Goal: Information Seeking & Learning: Learn about a topic

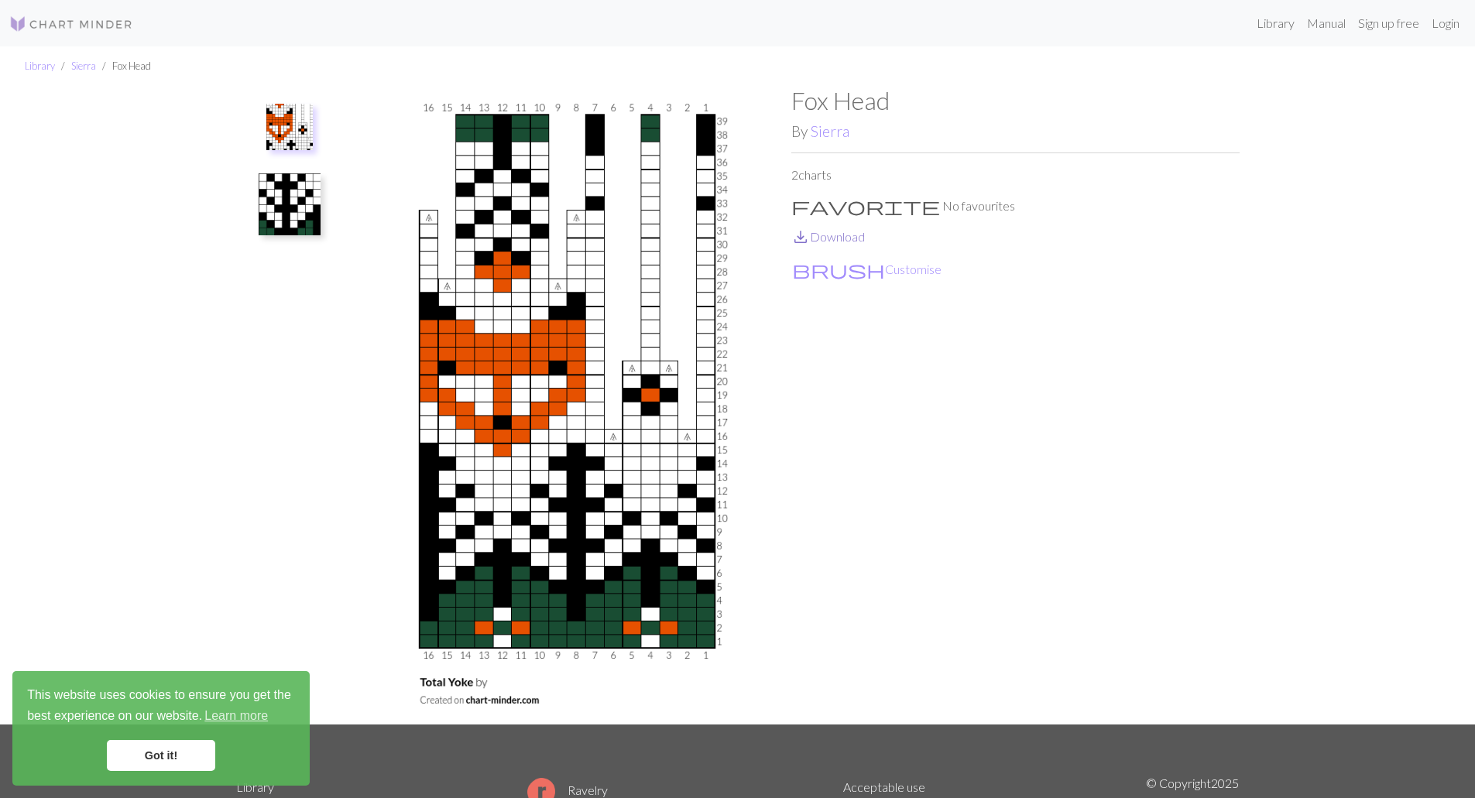
click at [821, 236] on link "save_alt Download" at bounding box center [828, 236] width 74 height 15
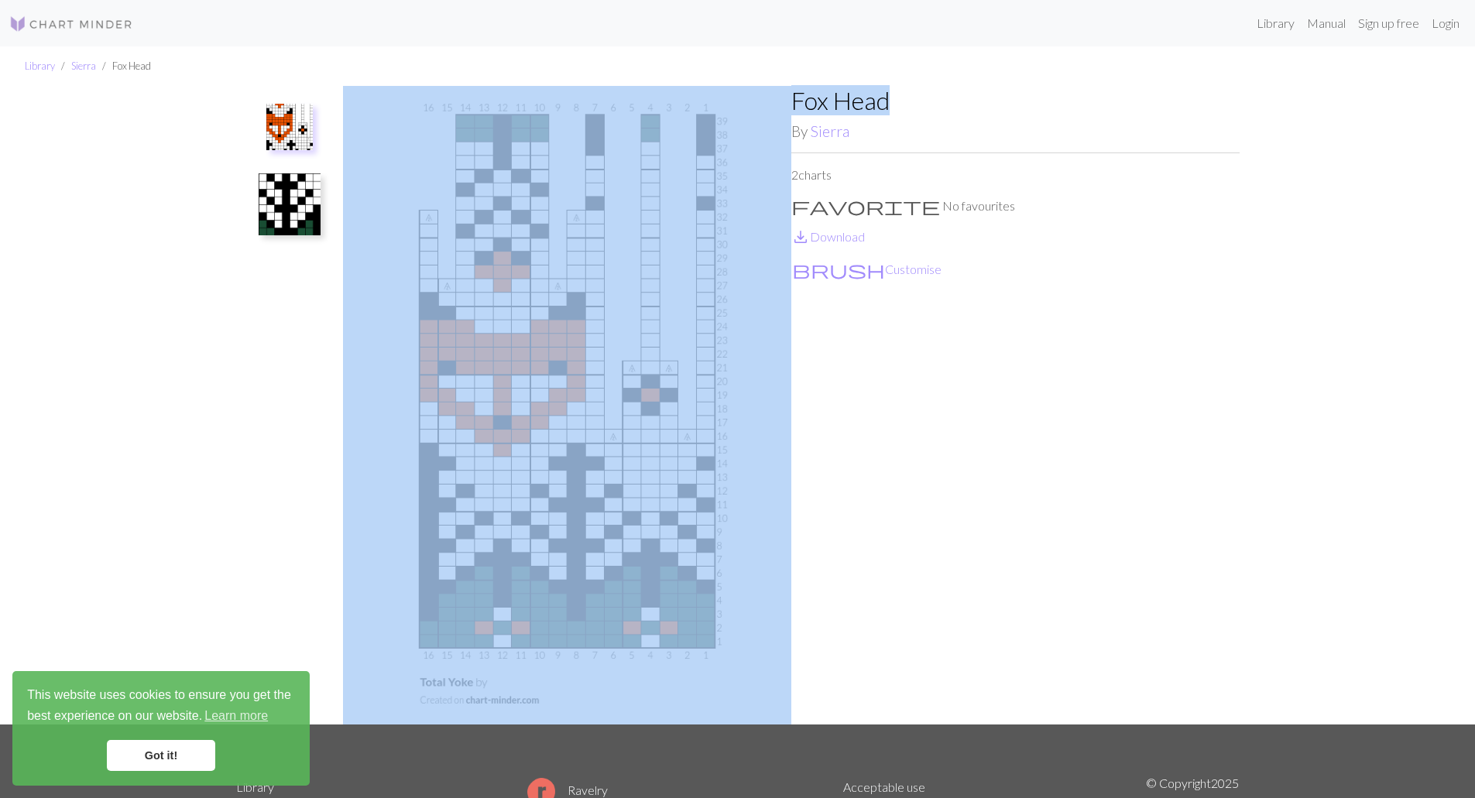
drag, startPoint x: 901, startPoint y: 95, endPoint x: 732, endPoint y: 91, distance: 168.8
click at [728, 87] on div "Fox Head By [PERSON_NAME] 2 charts favorite No favourites save_alt Download bru…" at bounding box center [738, 405] width 1022 height 639
click at [81, 64] on link "Sierra" at bounding box center [83, 66] width 25 height 12
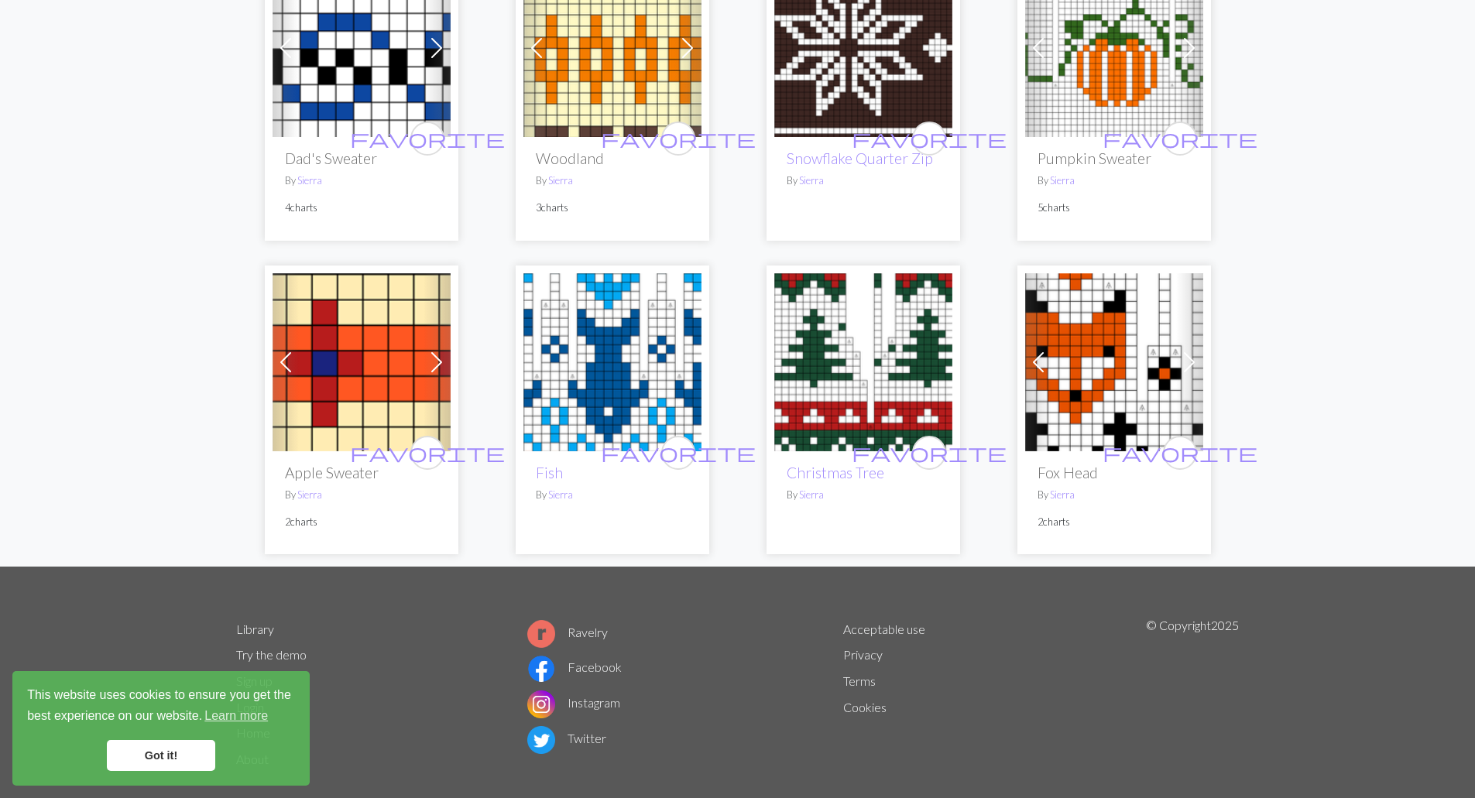
scroll to position [351, 0]
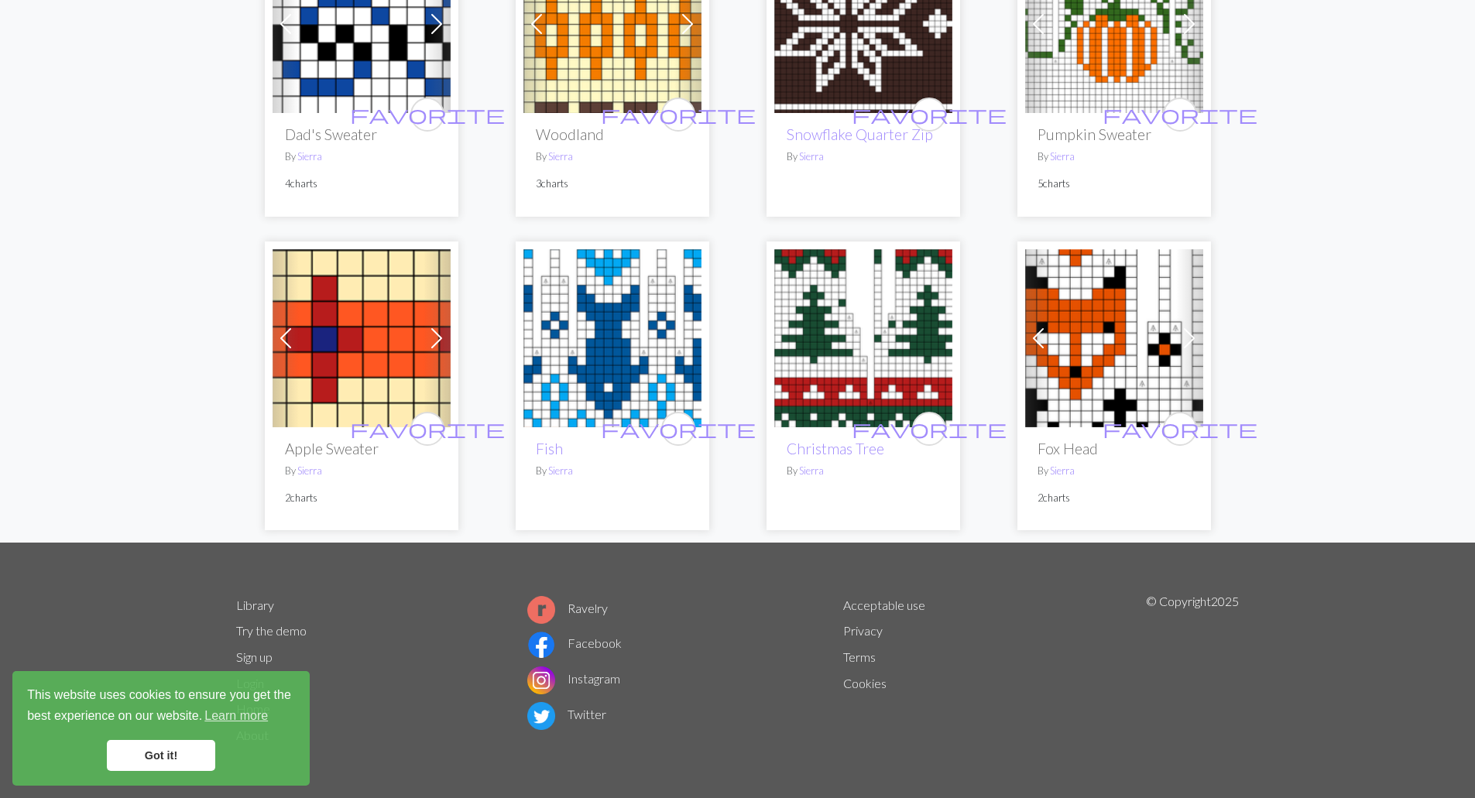
click at [1184, 336] on span at bounding box center [1189, 338] width 25 height 25
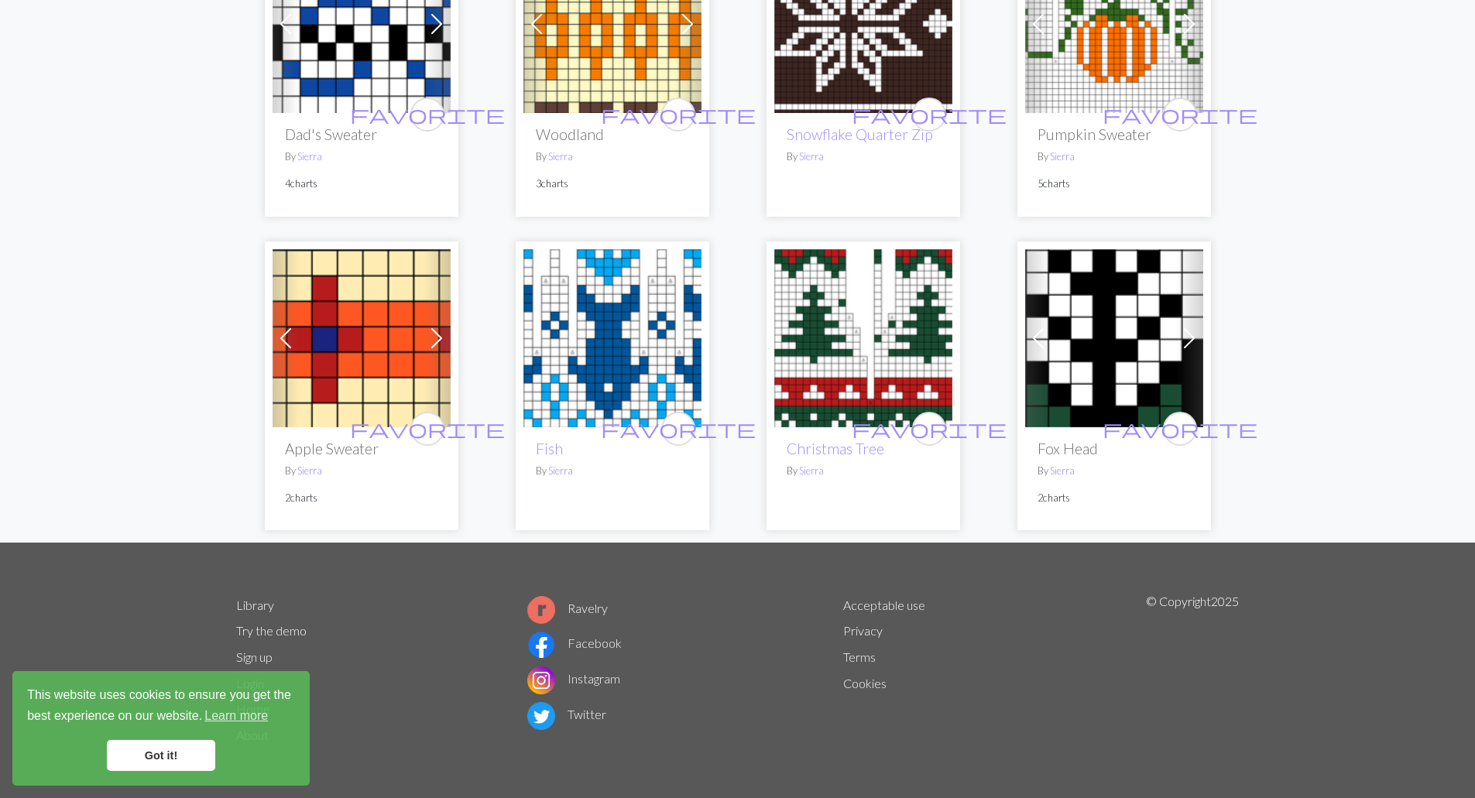
click at [1184, 336] on span at bounding box center [1189, 338] width 25 height 25
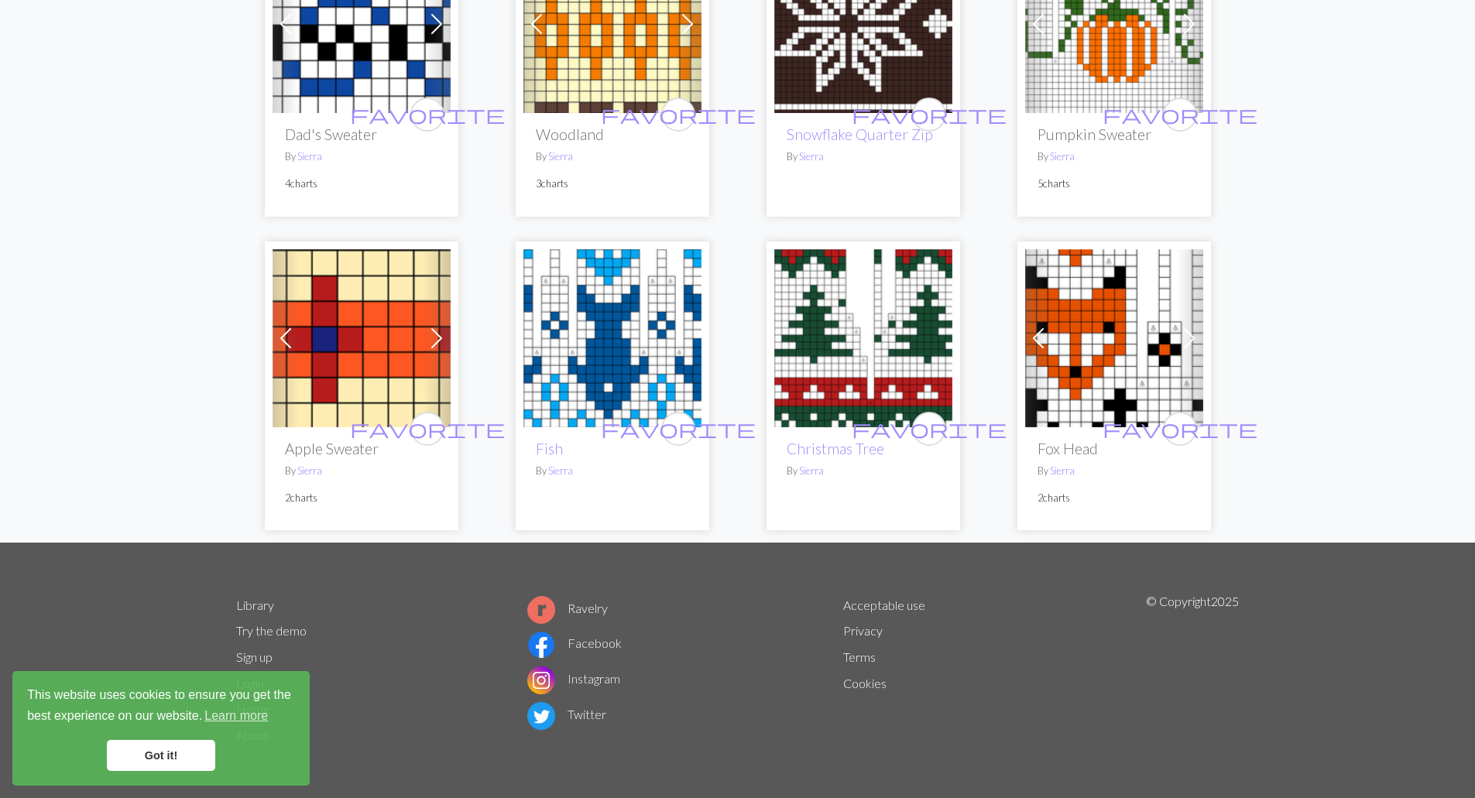
scroll to position [0, 0]
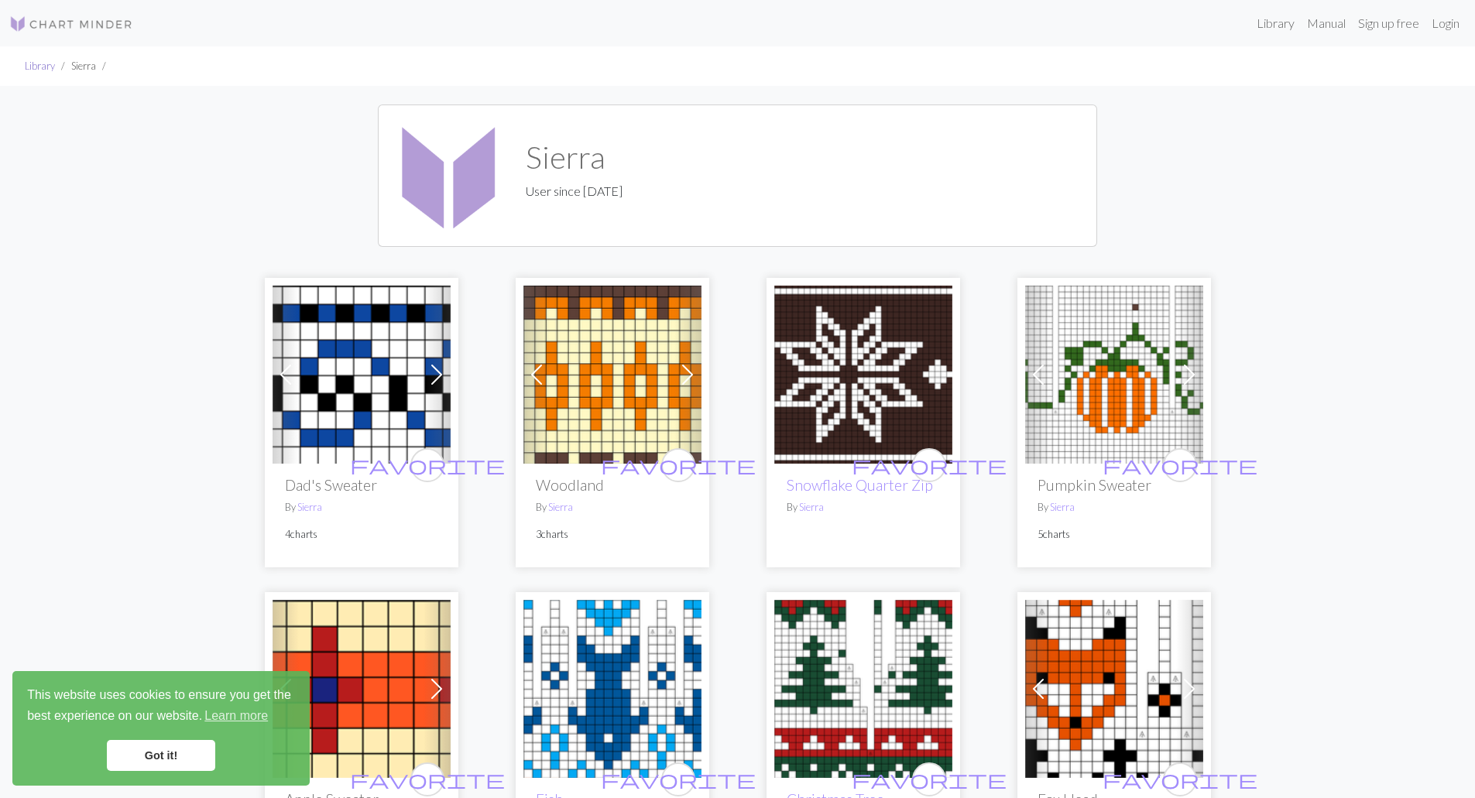
click at [29, 70] on link "Library" at bounding box center [40, 66] width 30 height 12
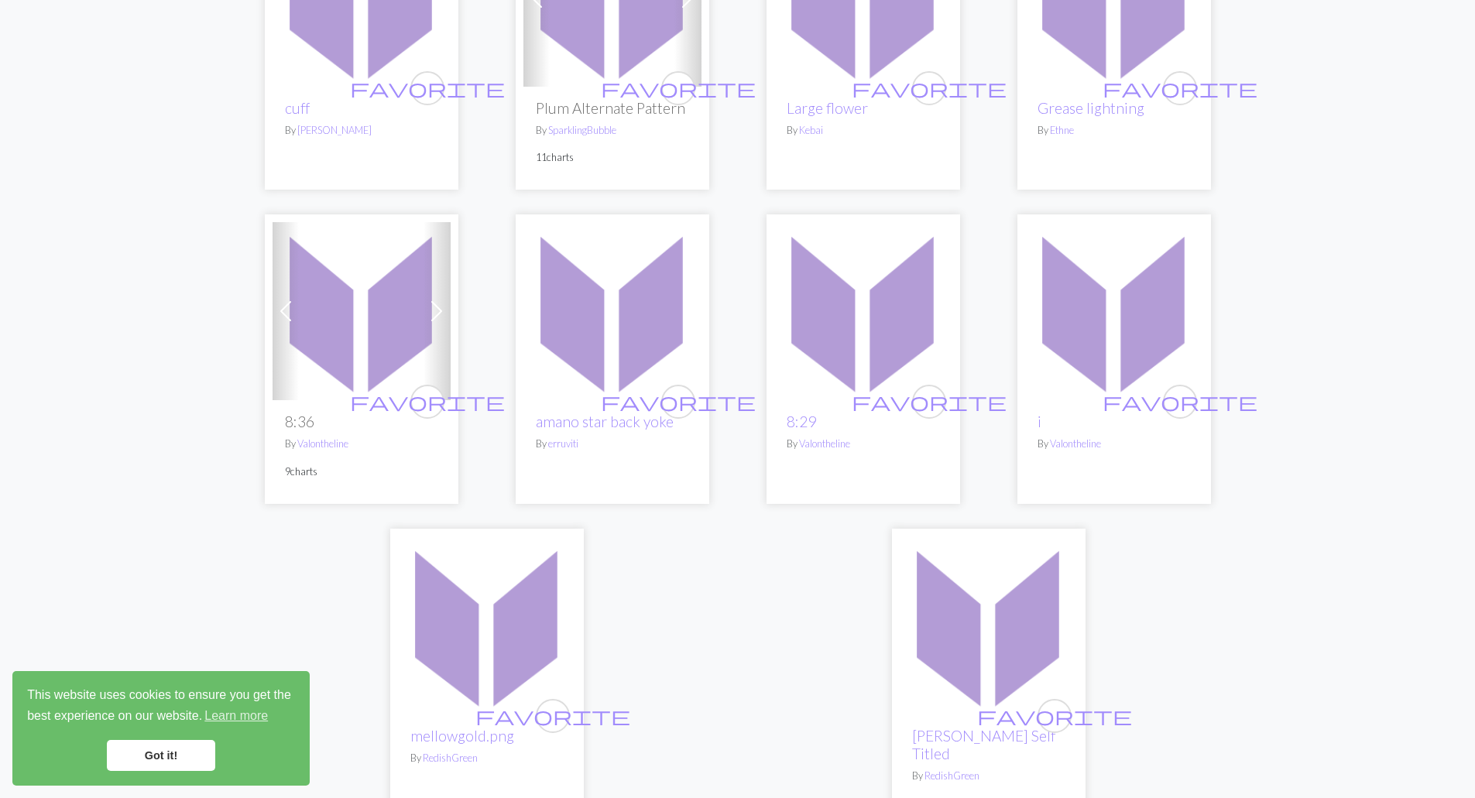
scroll to position [3638, 0]
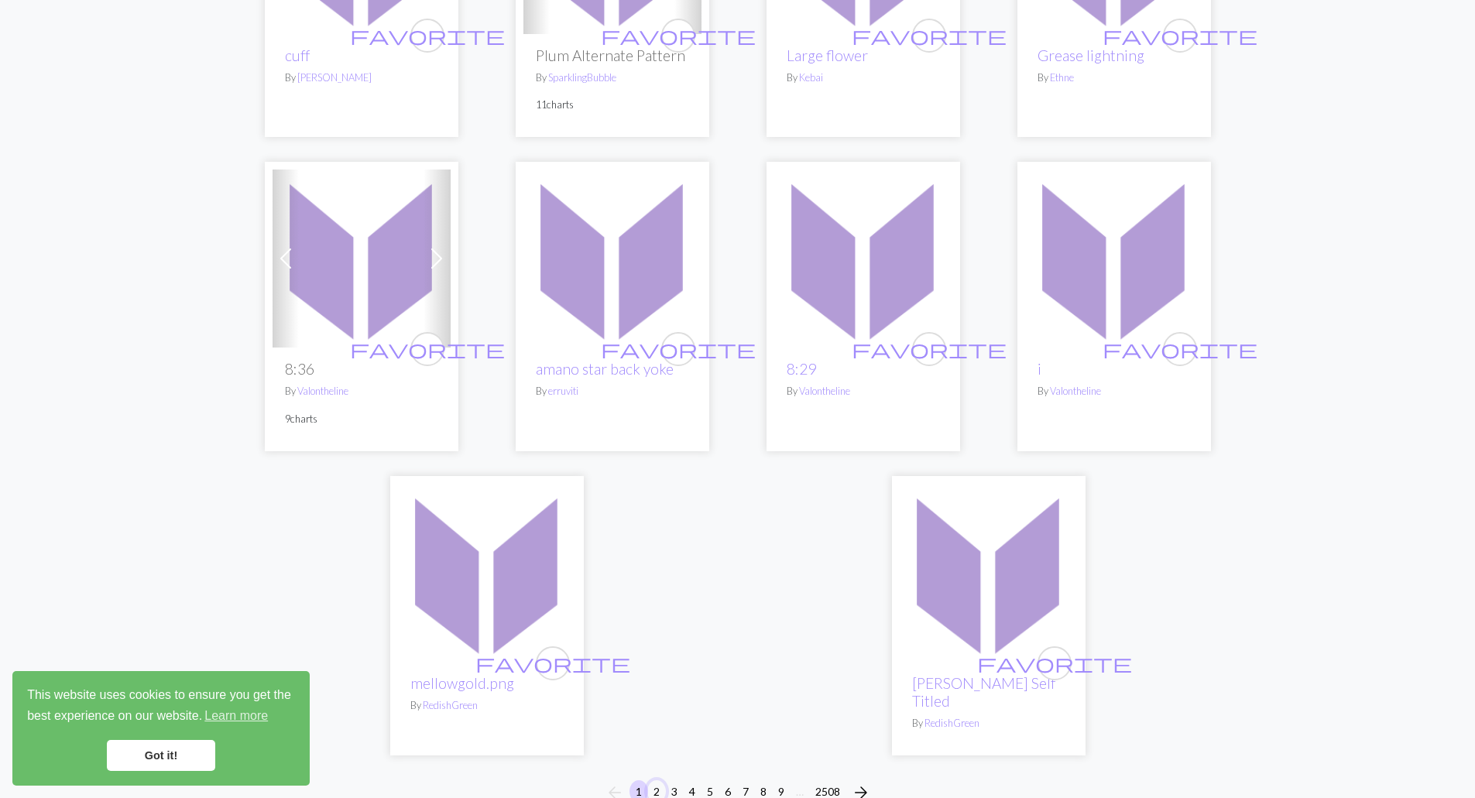
click at [653, 780] on button "2" at bounding box center [656, 791] width 19 height 22
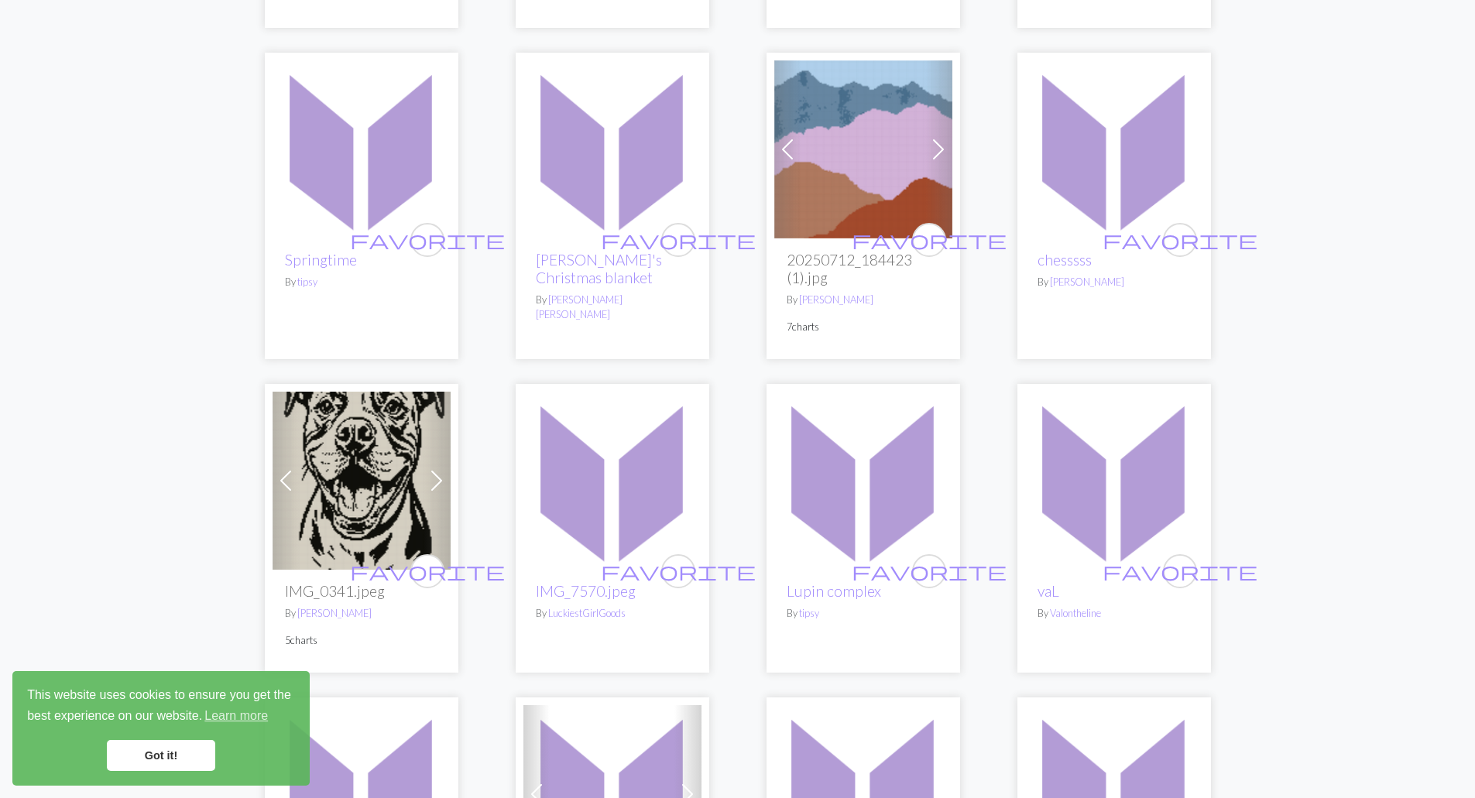
scroll to position [464, 0]
click at [596, 486] on img at bounding box center [612, 480] width 178 height 178
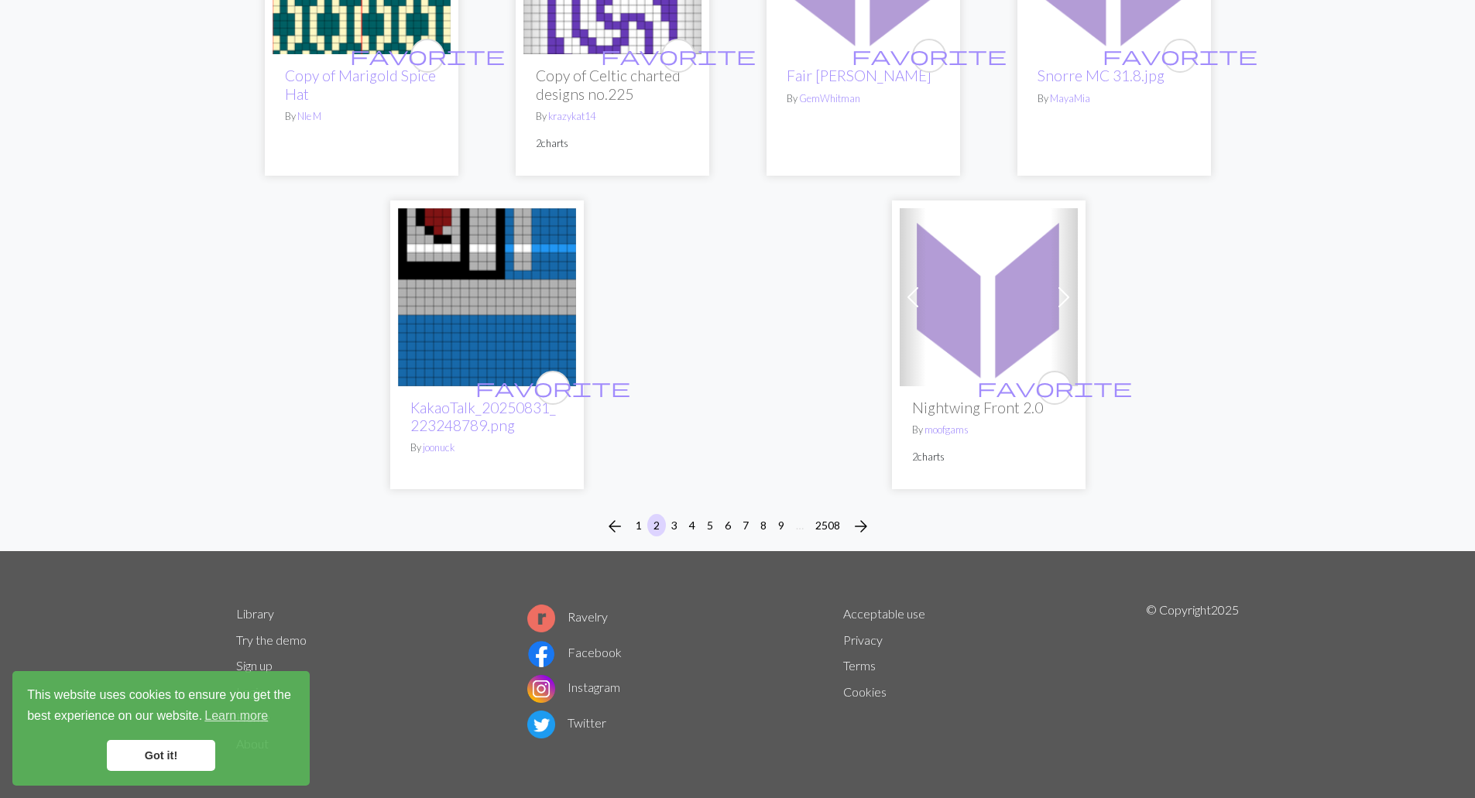
scroll to position [3847, 0]
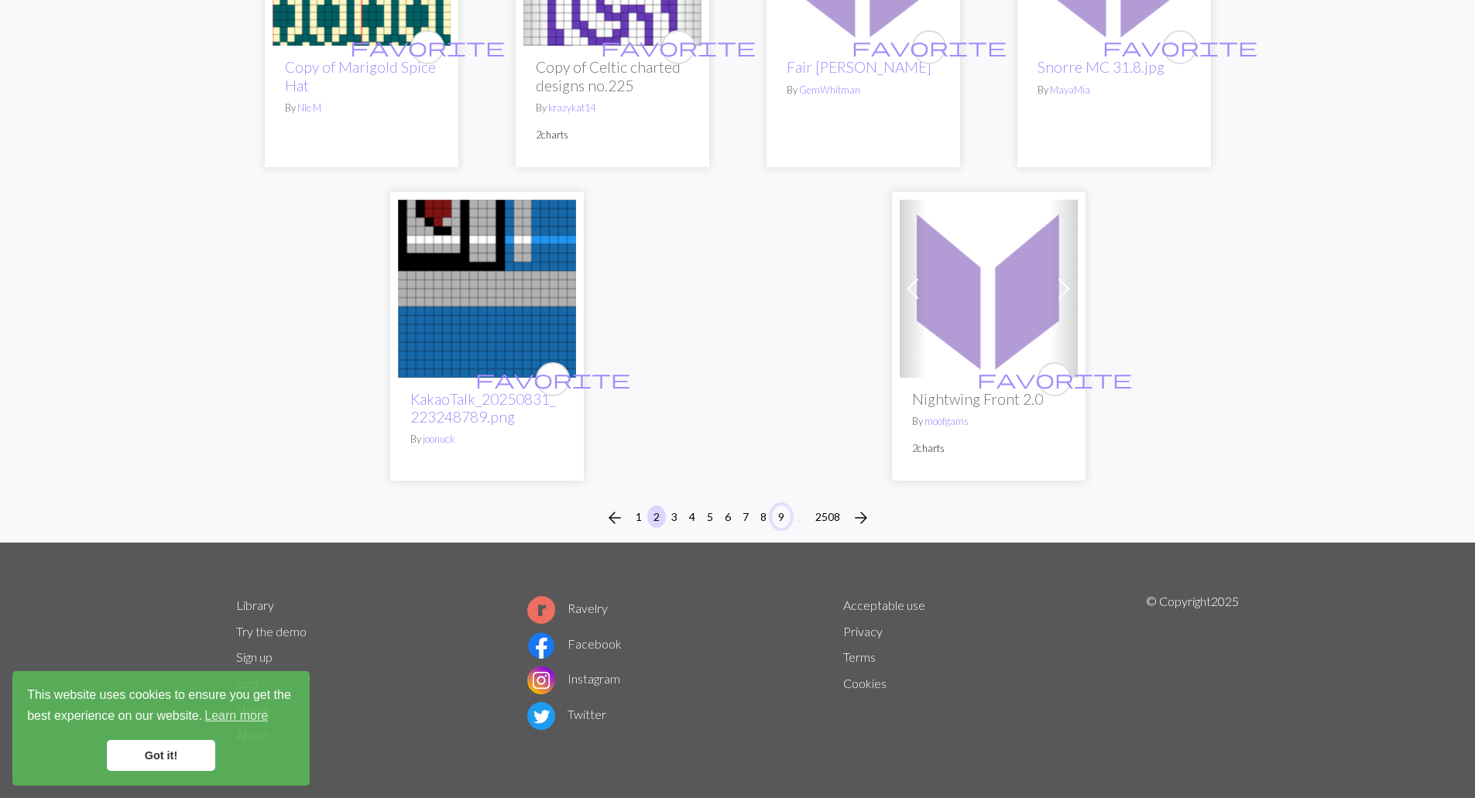
click at [777, 516] on button "9" at bounding box center [781, 516] width 19 height 22
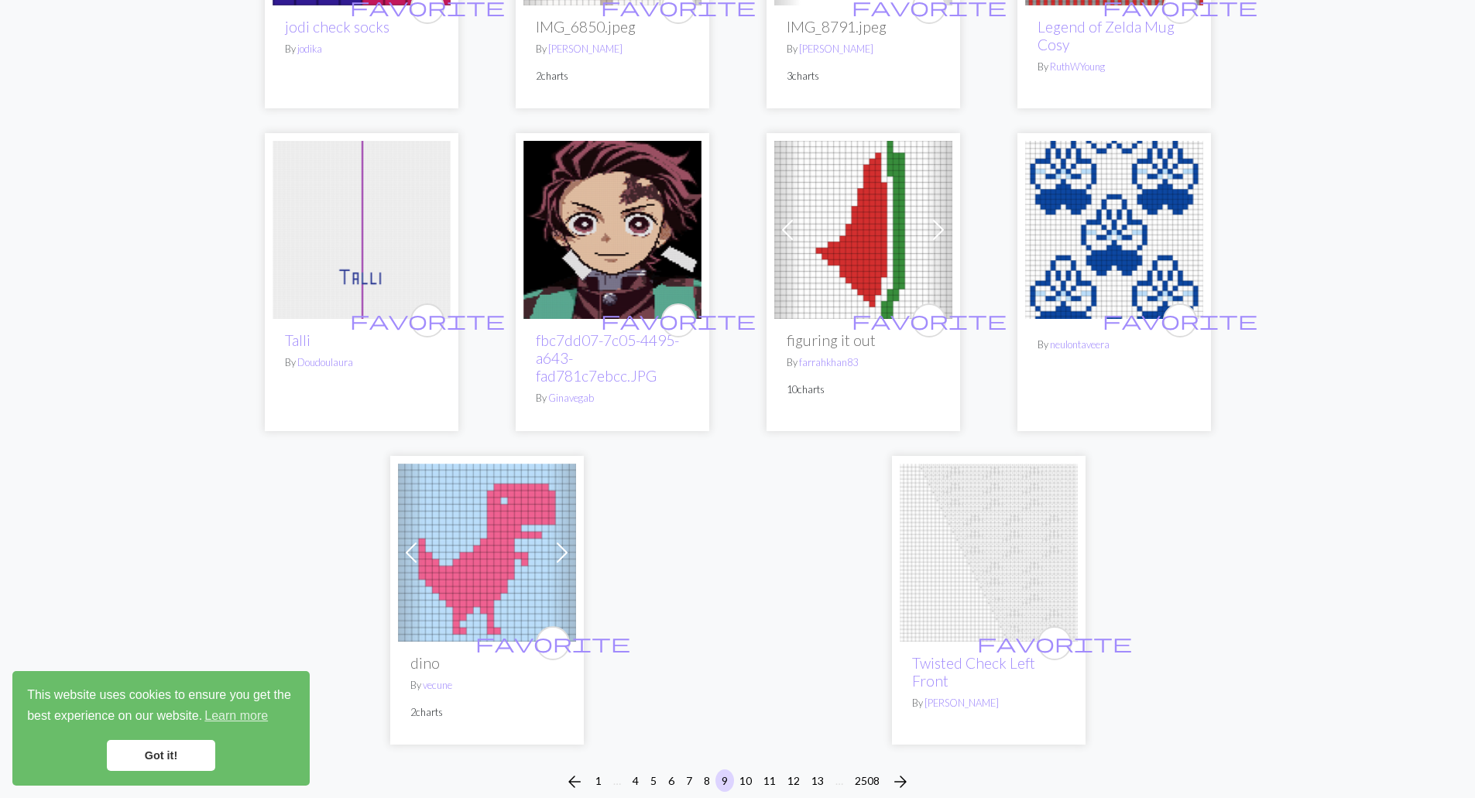
scroll to position [3638, 0]
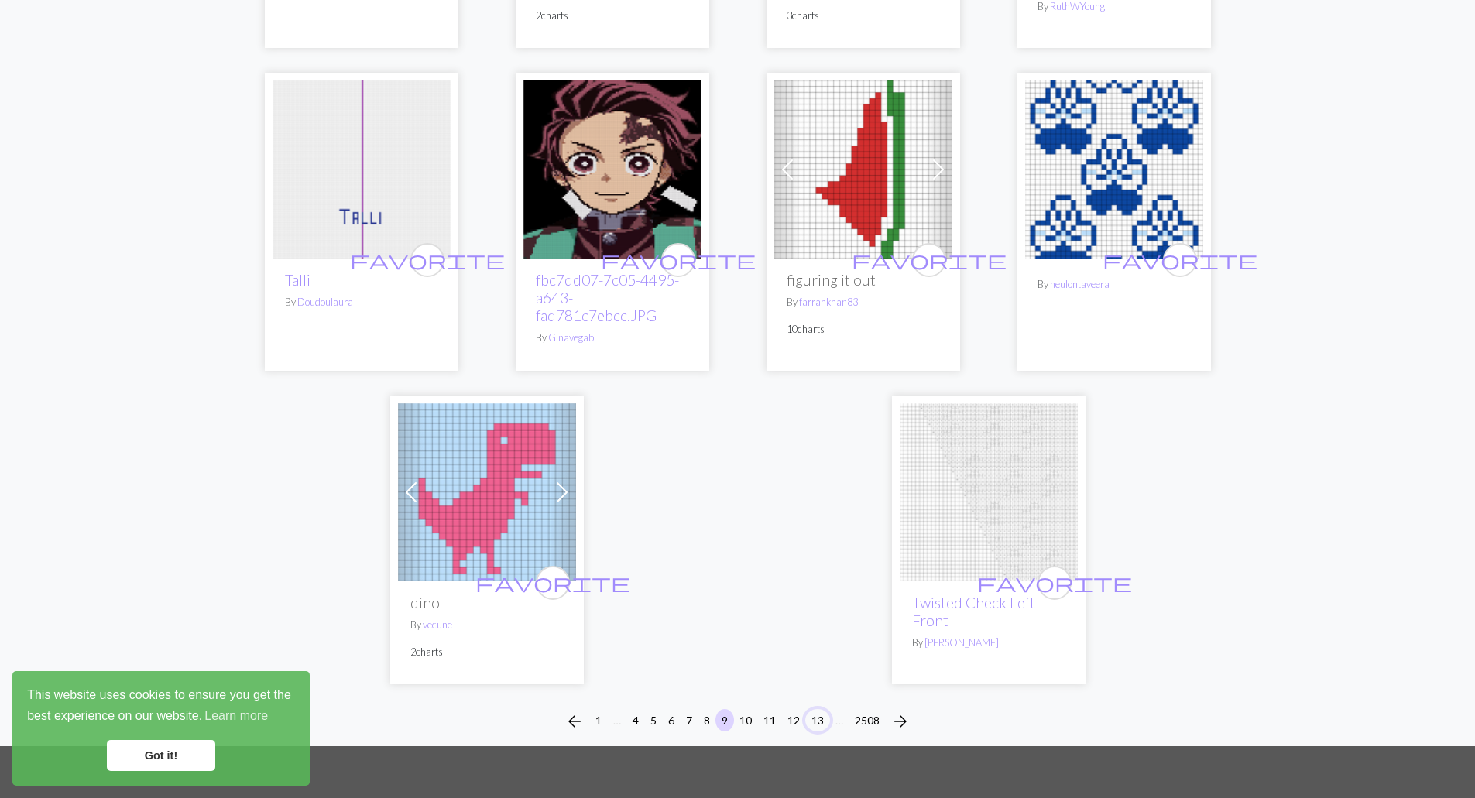
click at [816, 709] on button "13" at bounding box center [817, 720] width 25 height 22
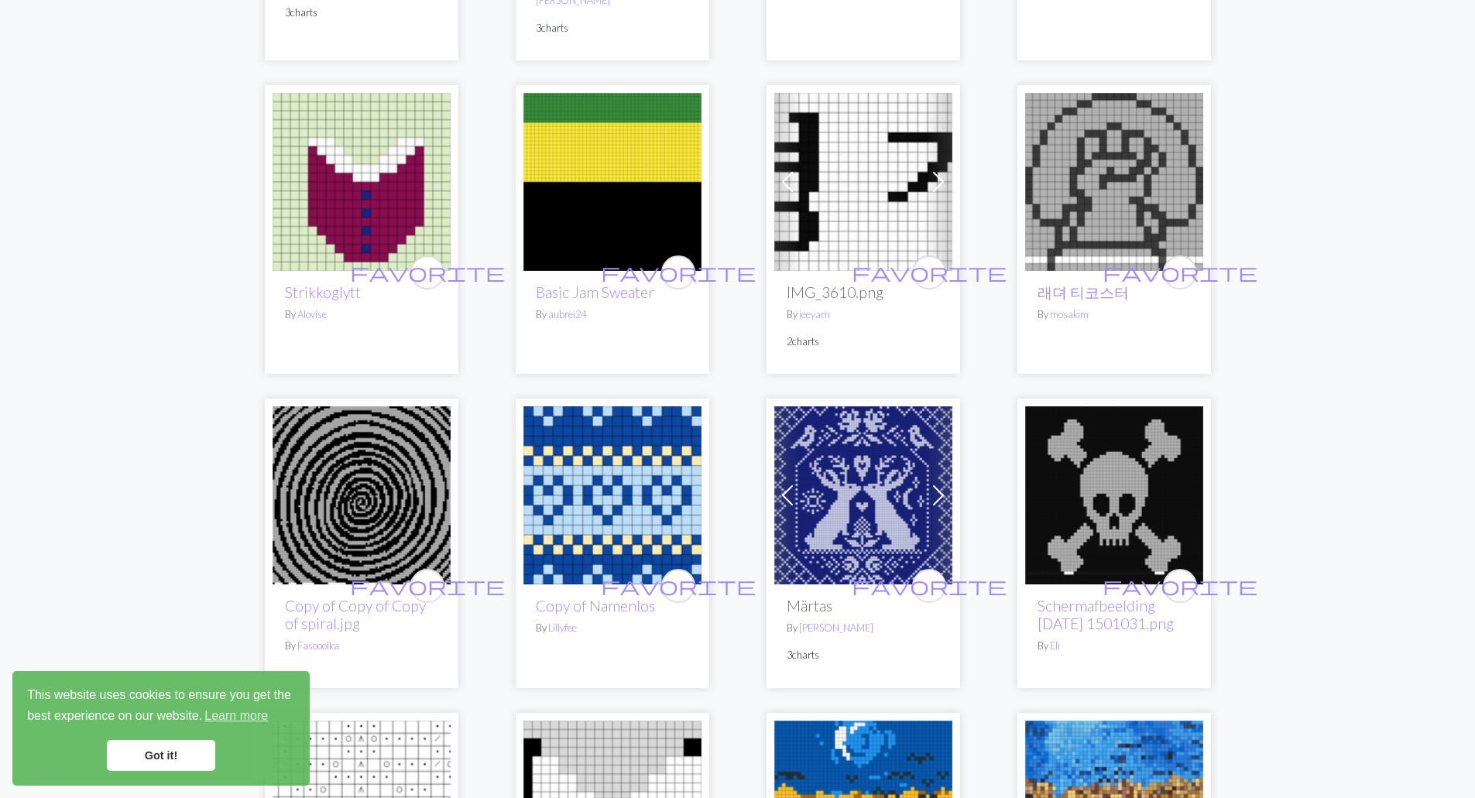
scroll to position [464, 0]
